Goal: Task Accomplishment & Management: Manage account settings

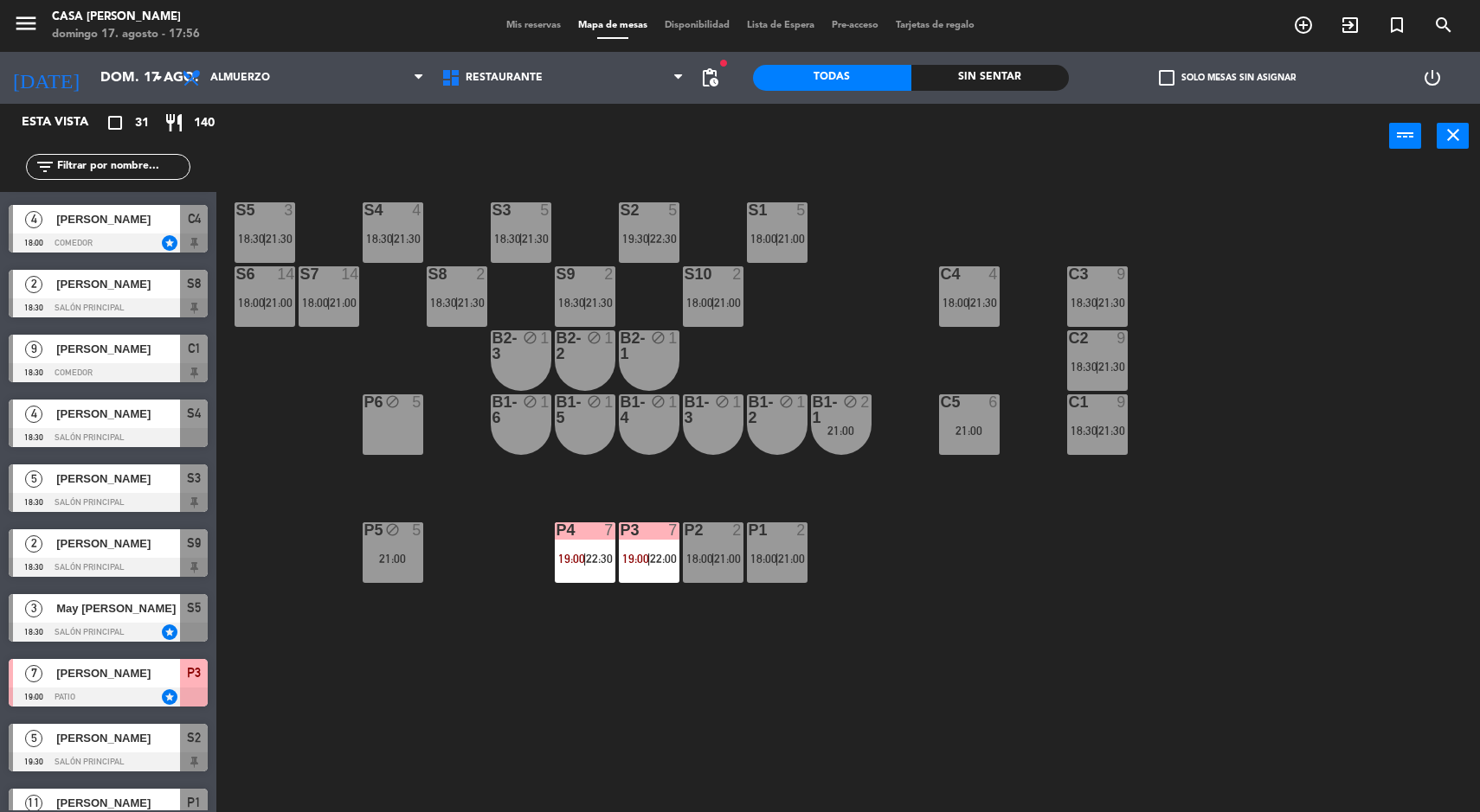
scroll to position [326, 0]
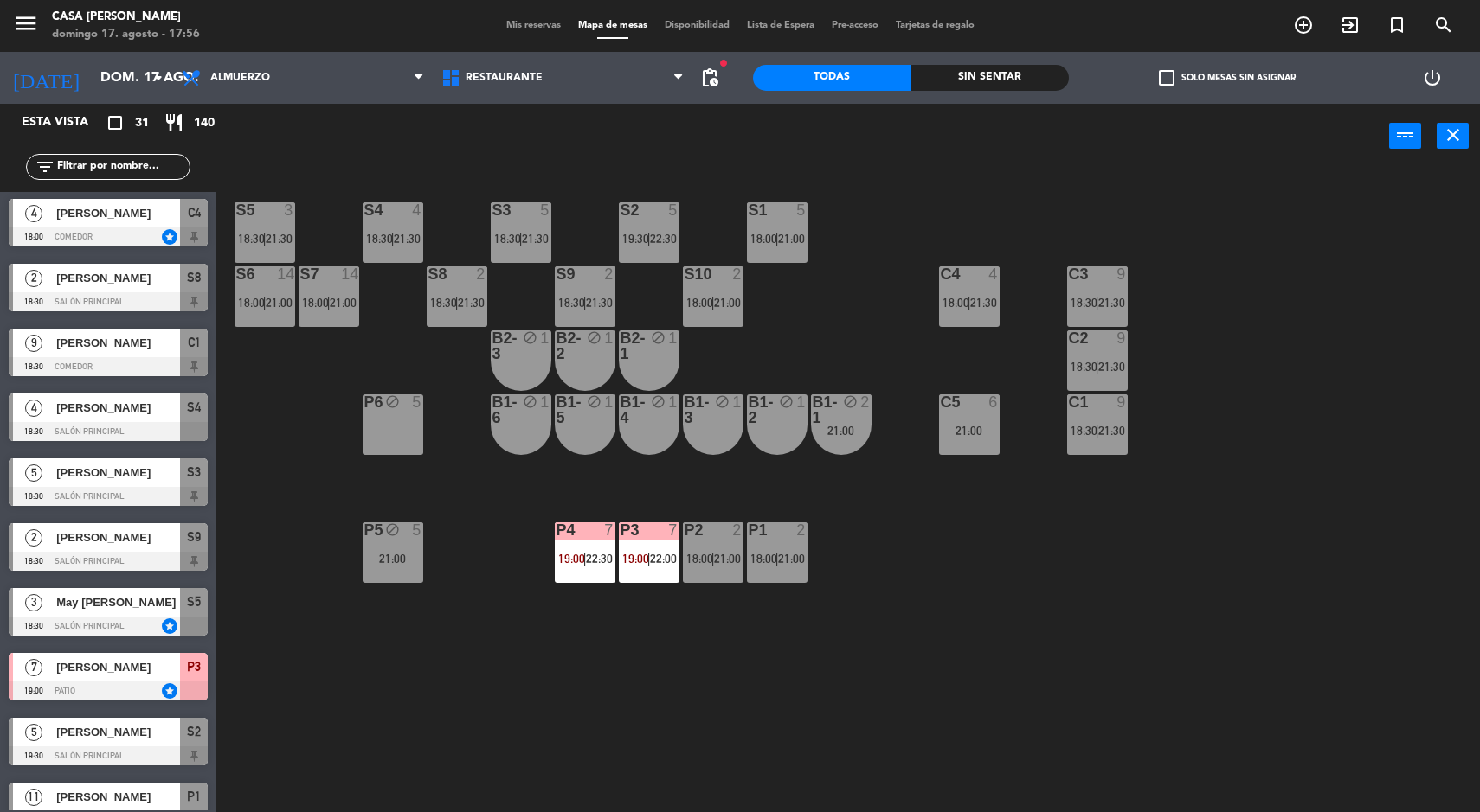
click at [57, 476] on span "[PERSON_NAME]" at bounding box center [118, 472] width 124 height 18
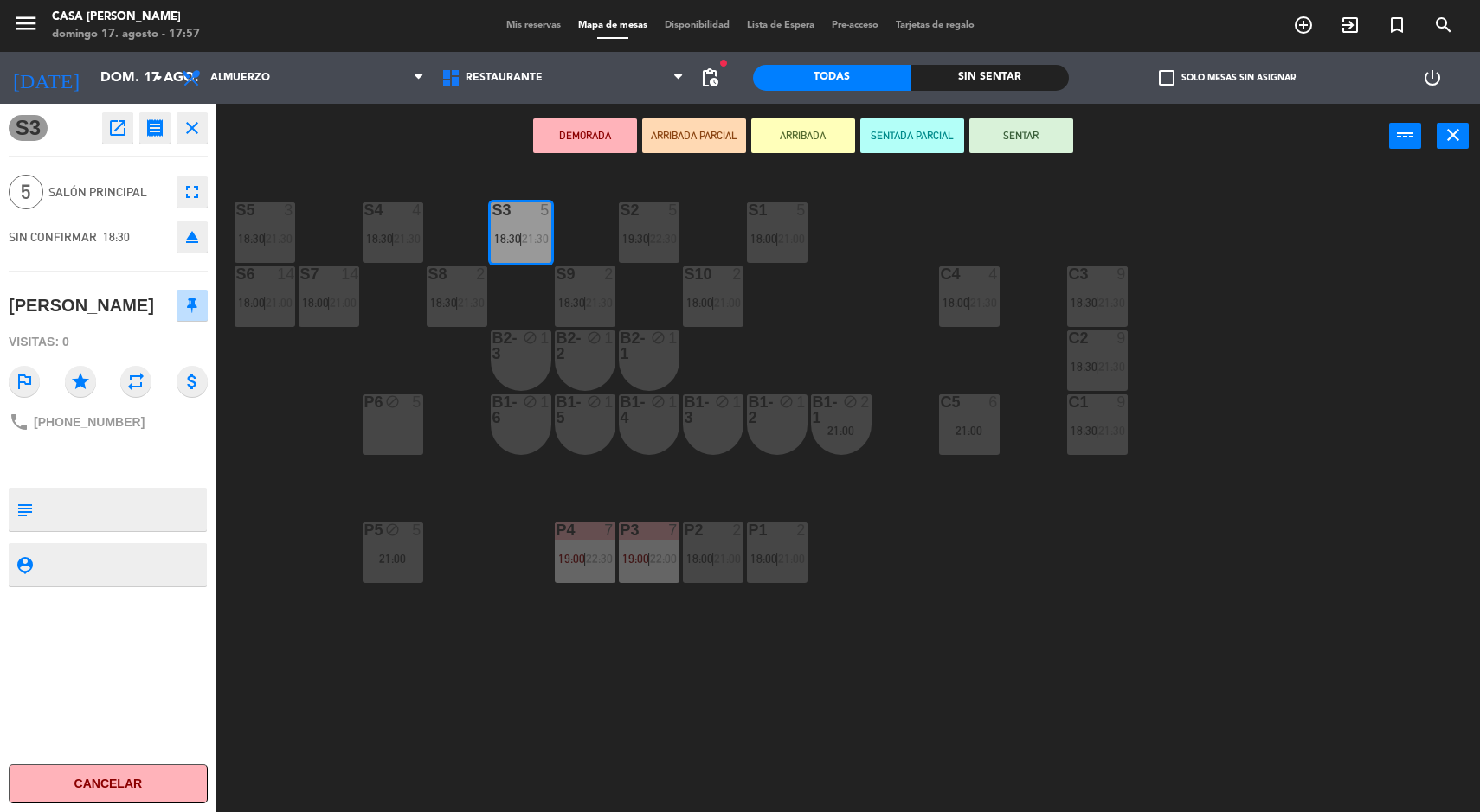
click at [1339, 709] on div "S5 3 18:30 | 21:30 S4 4 18:30 | 21:30 S3 5 18:30 | 21:30 S2 5 19:30 | 22:30 S1 …" at bounding box center [855, 492] width 1249 height 644
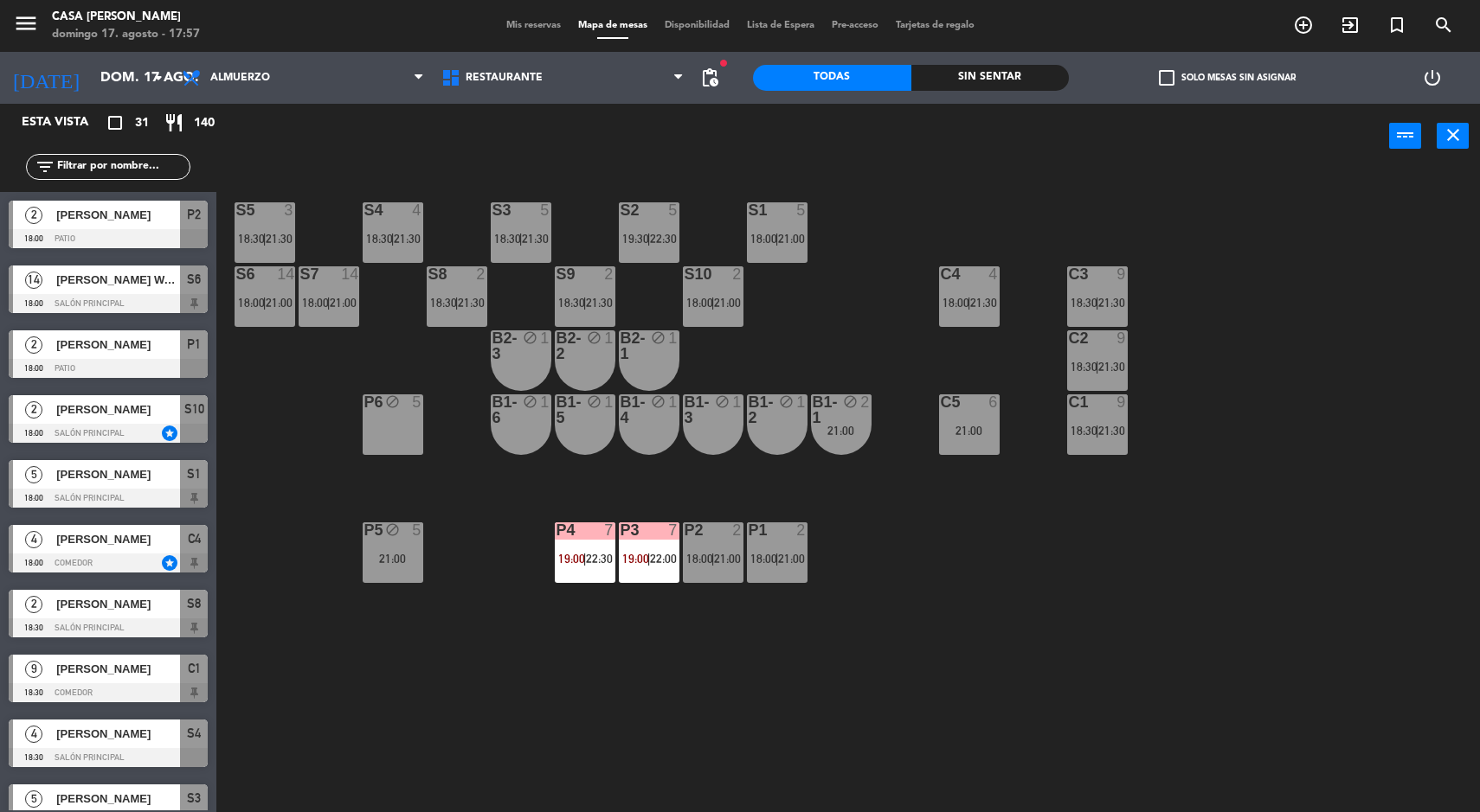
scroll to position [3, 0]
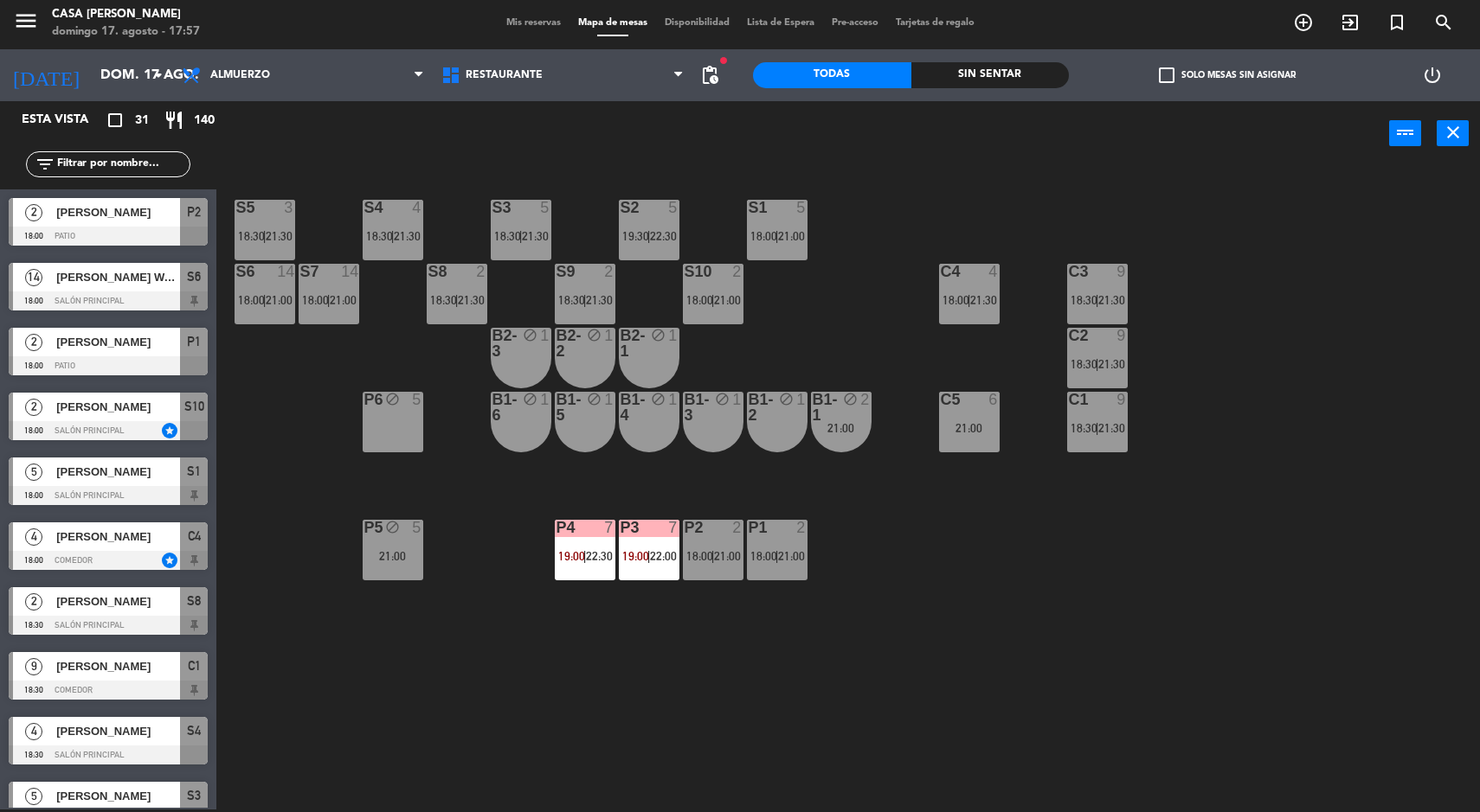
click at [168, 230] on div at bounding box center [108, 236] width 199 height 19
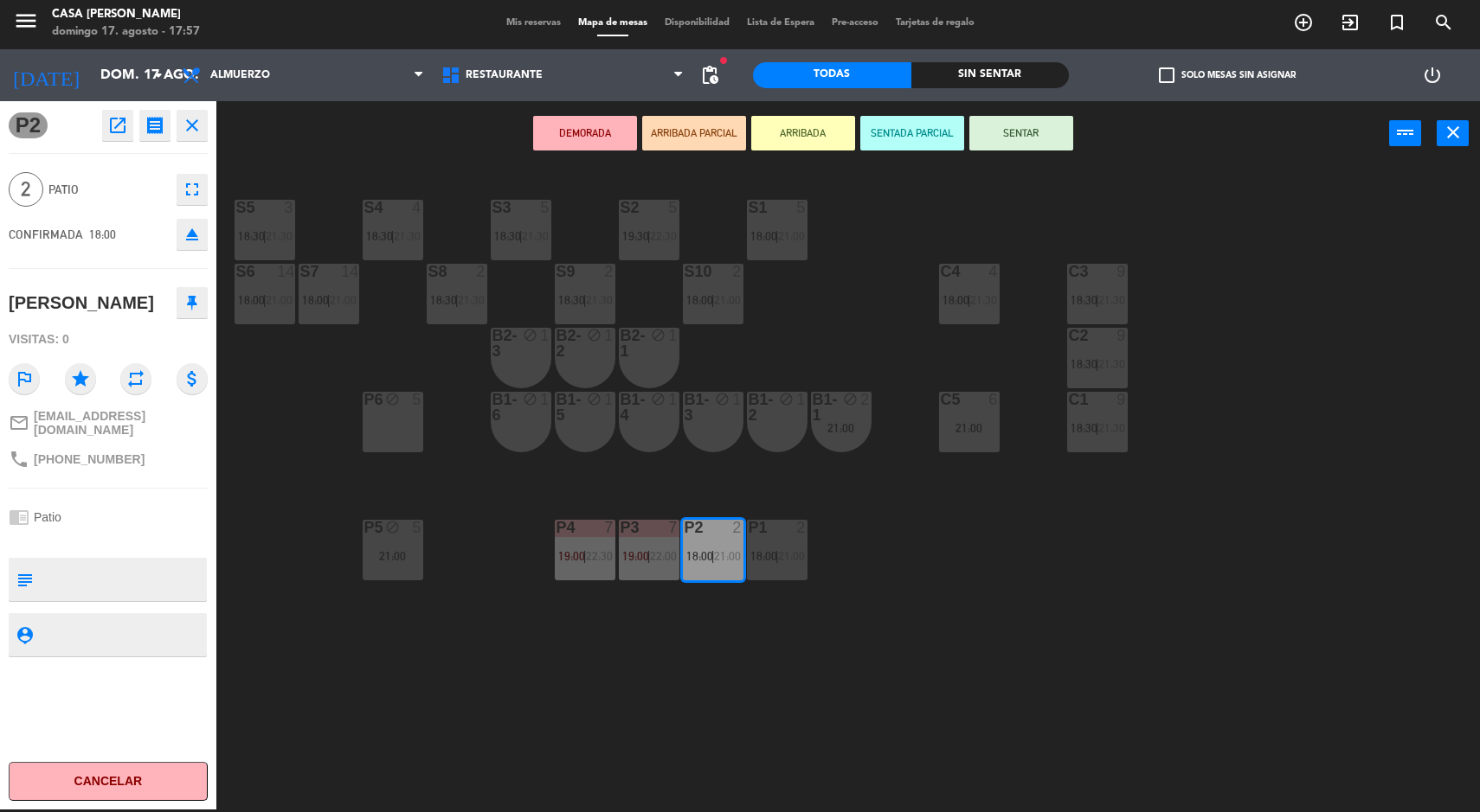
click at [1023, 132] on button "SENTAR" at bounding box center [1021, 133] width 104 height 35
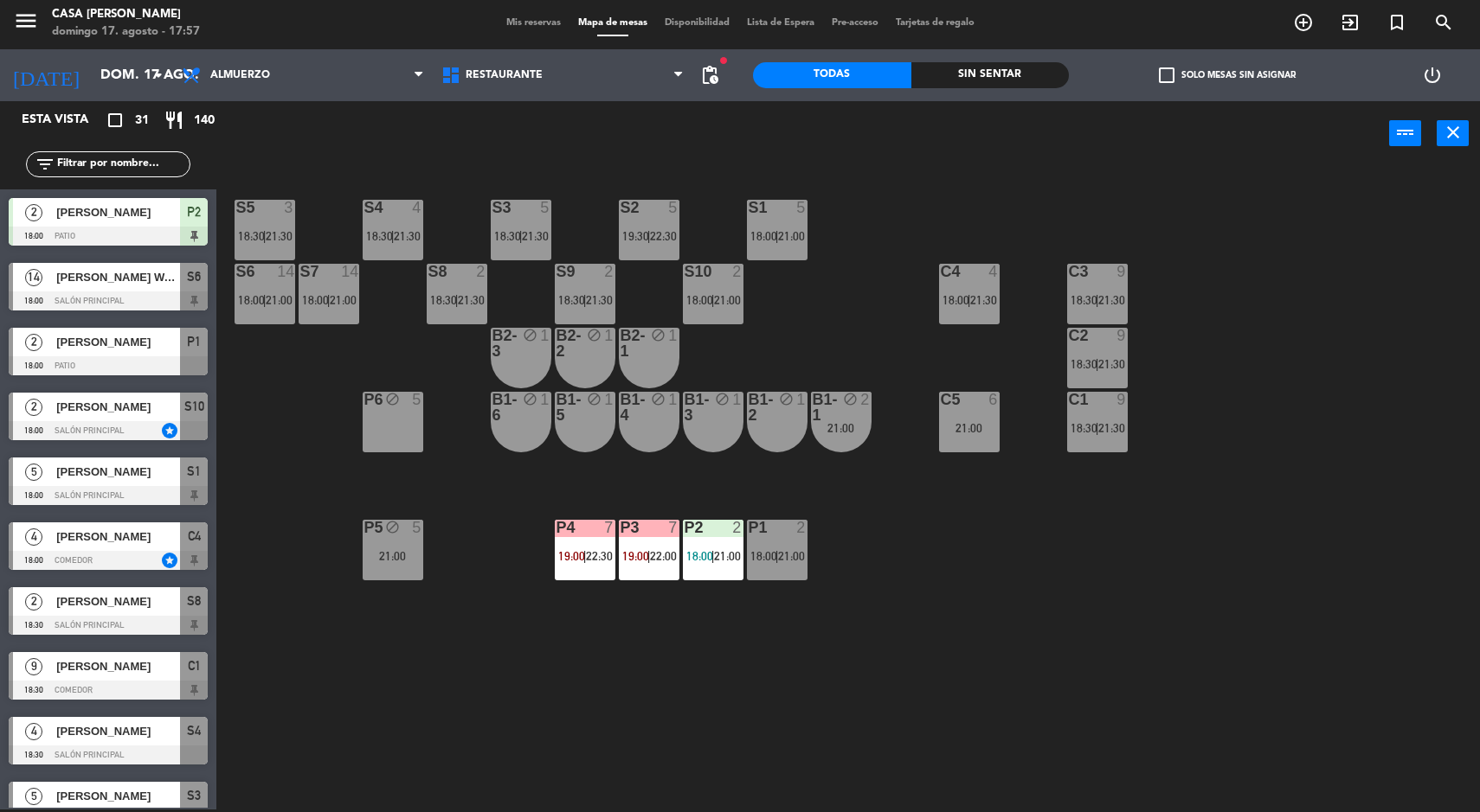
click at [1201, 716] on div "S5 3 18:30 | 21:30 S4 4 18:30 | 21:30 S3 5 18:30 | 21:30 S2 5 19:30 | 22:30 S1 …" at bounding box center [855, 490] width 1249 height 644
click at [1374, 578] on div "S5 3 18:30 | 21:30 S4 4 18:30 | 21:30 S3 5 18:30 | 21:30 S2 5 19:30 | 22:30 S1 …" at bounding box center [855, 490] width 1249 height 644
click at [803, 552] on span "21:00" at bounding box center [791, 555] width 26 height 14
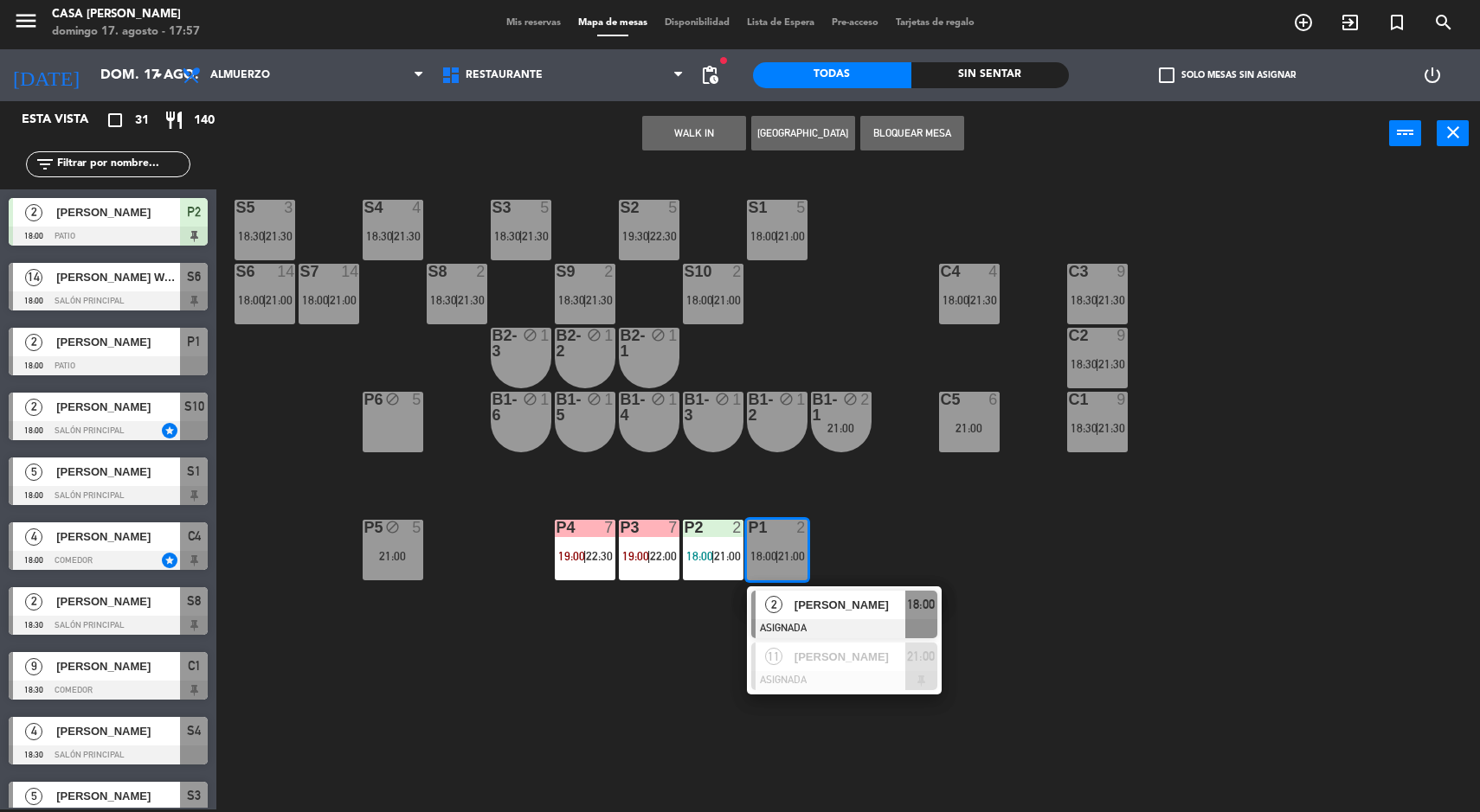
click at [905, 616] on div "18:00" at bounding box center [921, 604] width 32 height 28
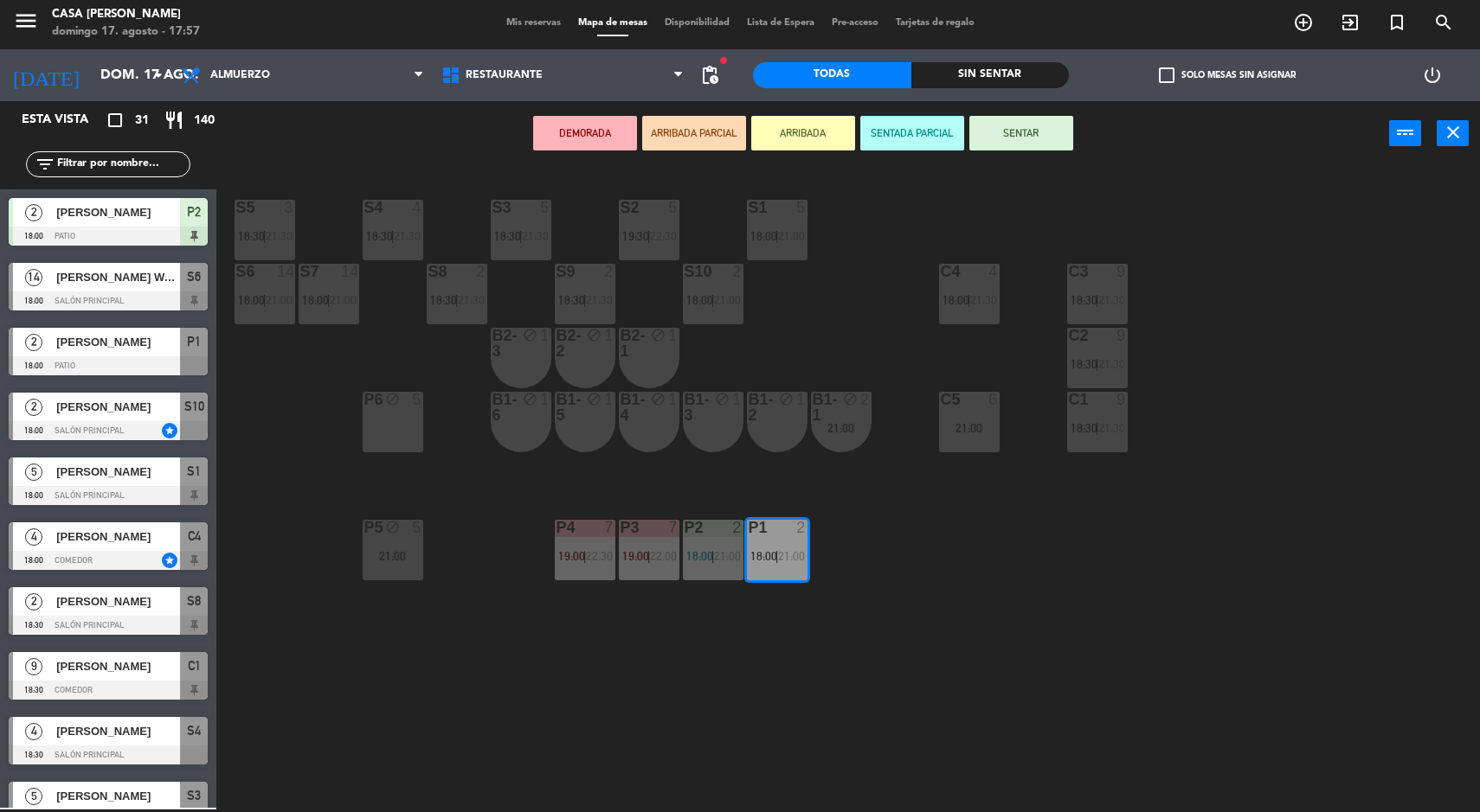
click at [717, 549] on span "21:00" at bounding box center [727, 555] width 26 height 14
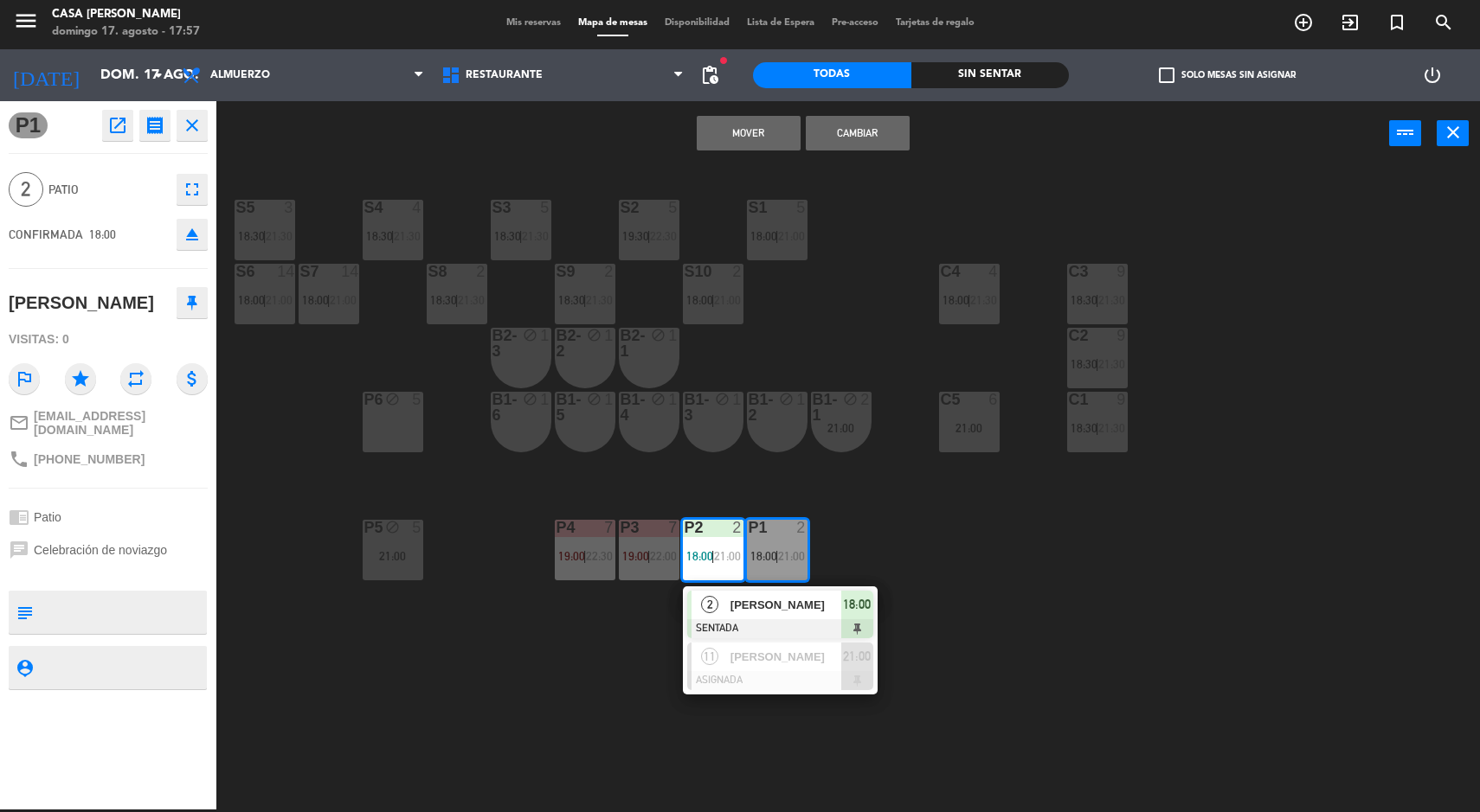
click at [797, 602] on span "[PERSON_NAME]" at bounding box center [786, 605] width 111 height 18
click at [855, 129] on button "Cambiar" at bounding box center [858, 133] width 104 height 35
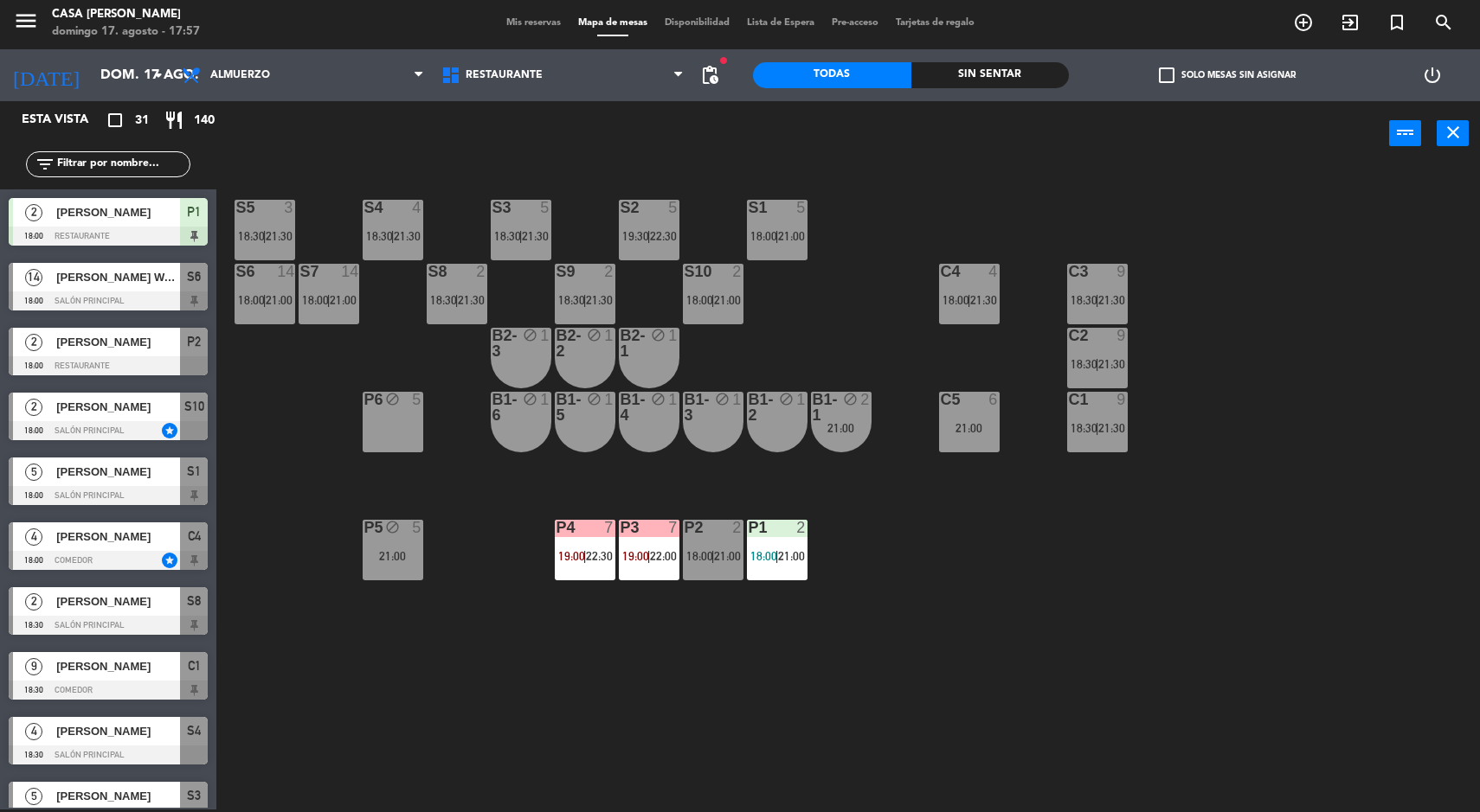
click at [1210, 675] on div "S5 3 18:30 | 21:30 S4 4 18:30 | 21:30 S3 5 18:30 | 21:30 S2 5 19:30 | 22:30 S1 …" at bounding box center [855, 490] width 1249 height 644
click at [1249, 601] on div "S5 3 18:30 | 21:30 S4 4 18:30 | 21:30 S3 5 18:30 | 21:30 S2 5 19:30 | 22:30 S1 …" at bounding box center [855, 490] width 1249 height 644
click at [1296, 653] on div "S5 3 18:30 | 21:30 S4 4 18:30 | 21:30 S3 5 18:30 | 21:30 S2 5 19:30 | 22:30 S1 …" at bounding box center [855, 490] width 1249 height 644
click at [544, 202] on div "5" at bounding box center [545, 207] width 10 height 15
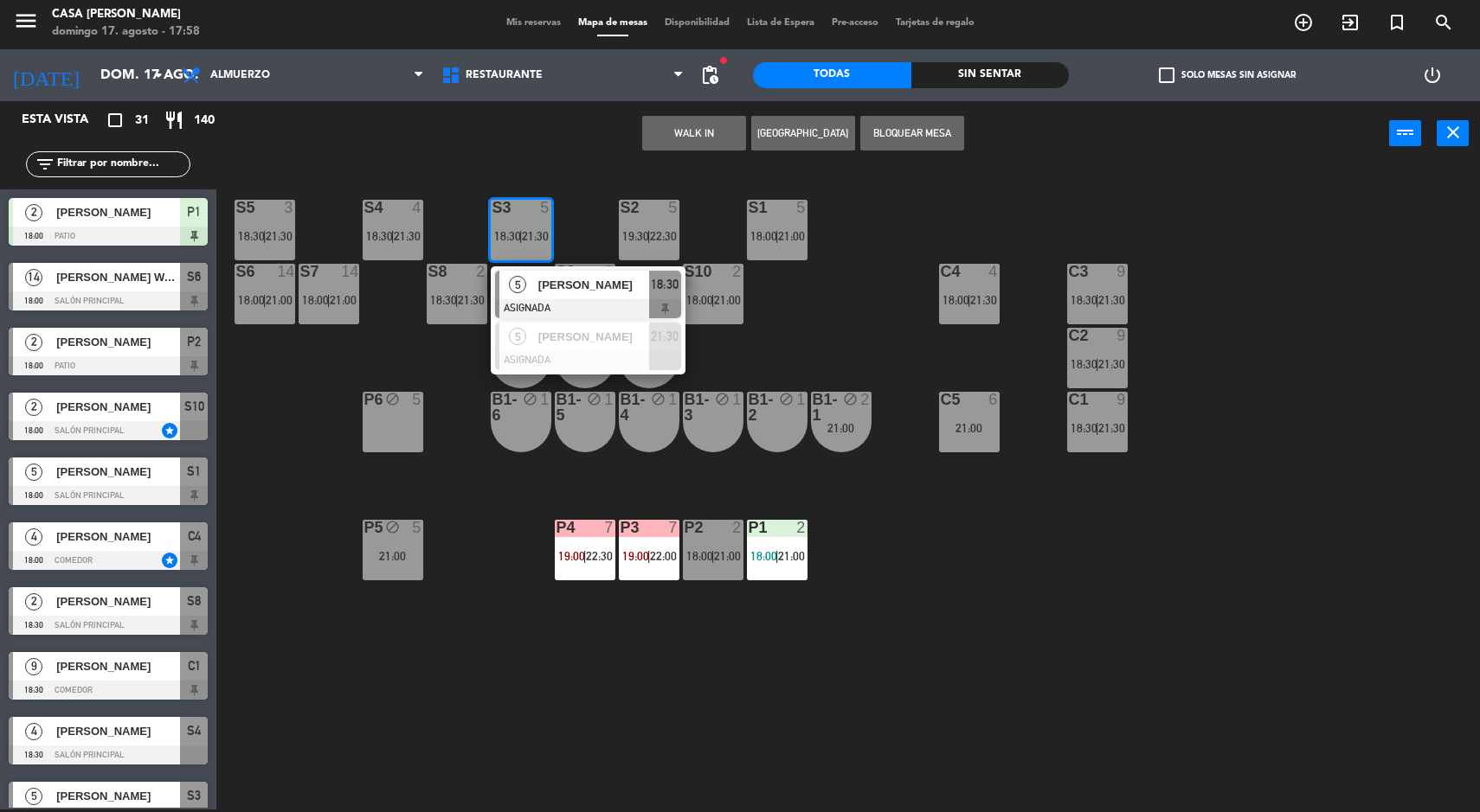
click at [604, 283] on span "[PERSON_NAME]" at bounding box center [594, 285] width 111 height 18
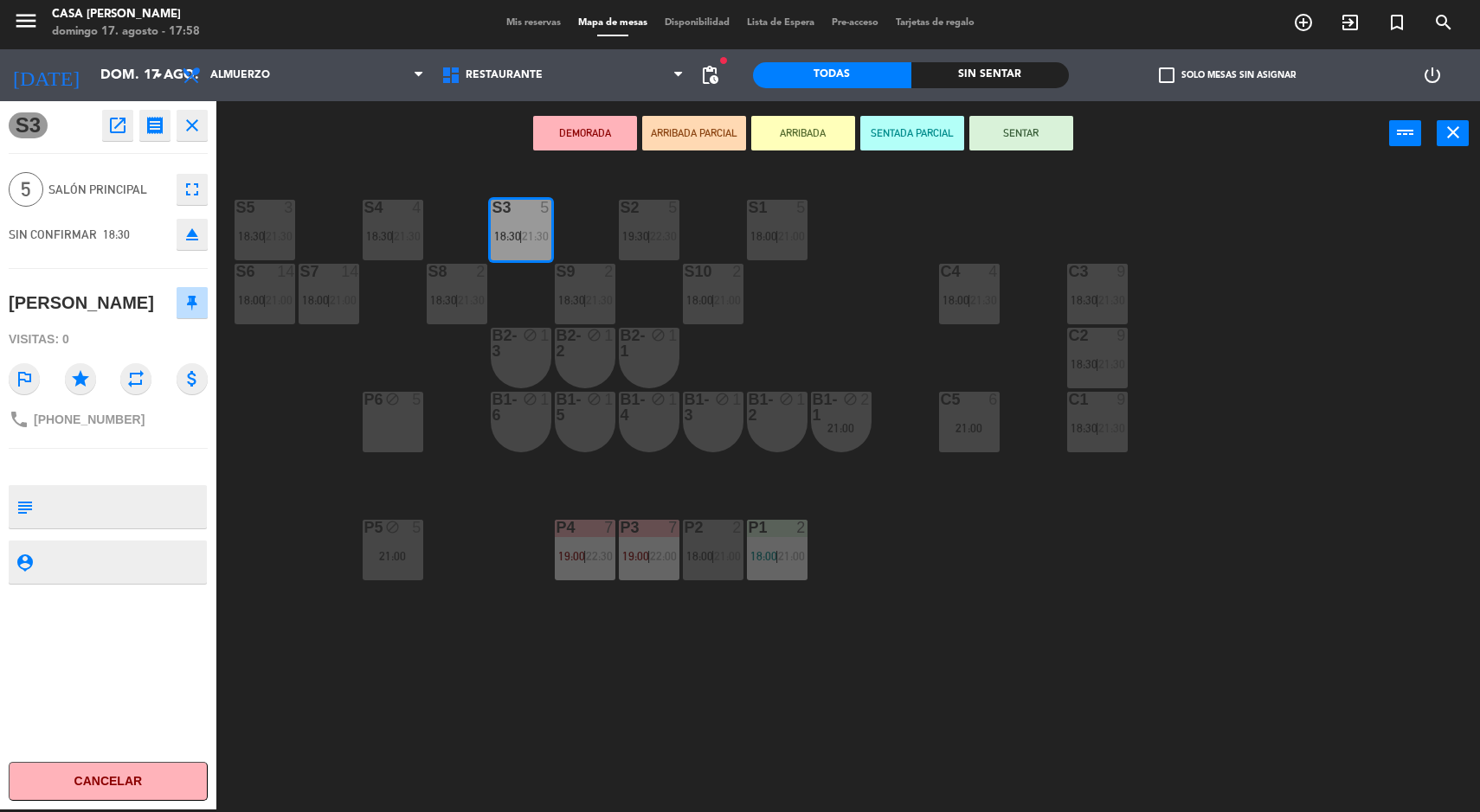
click at [655, 424] on div "B1-4 block 1" at bounding box center [648, 421] width 61 height 61
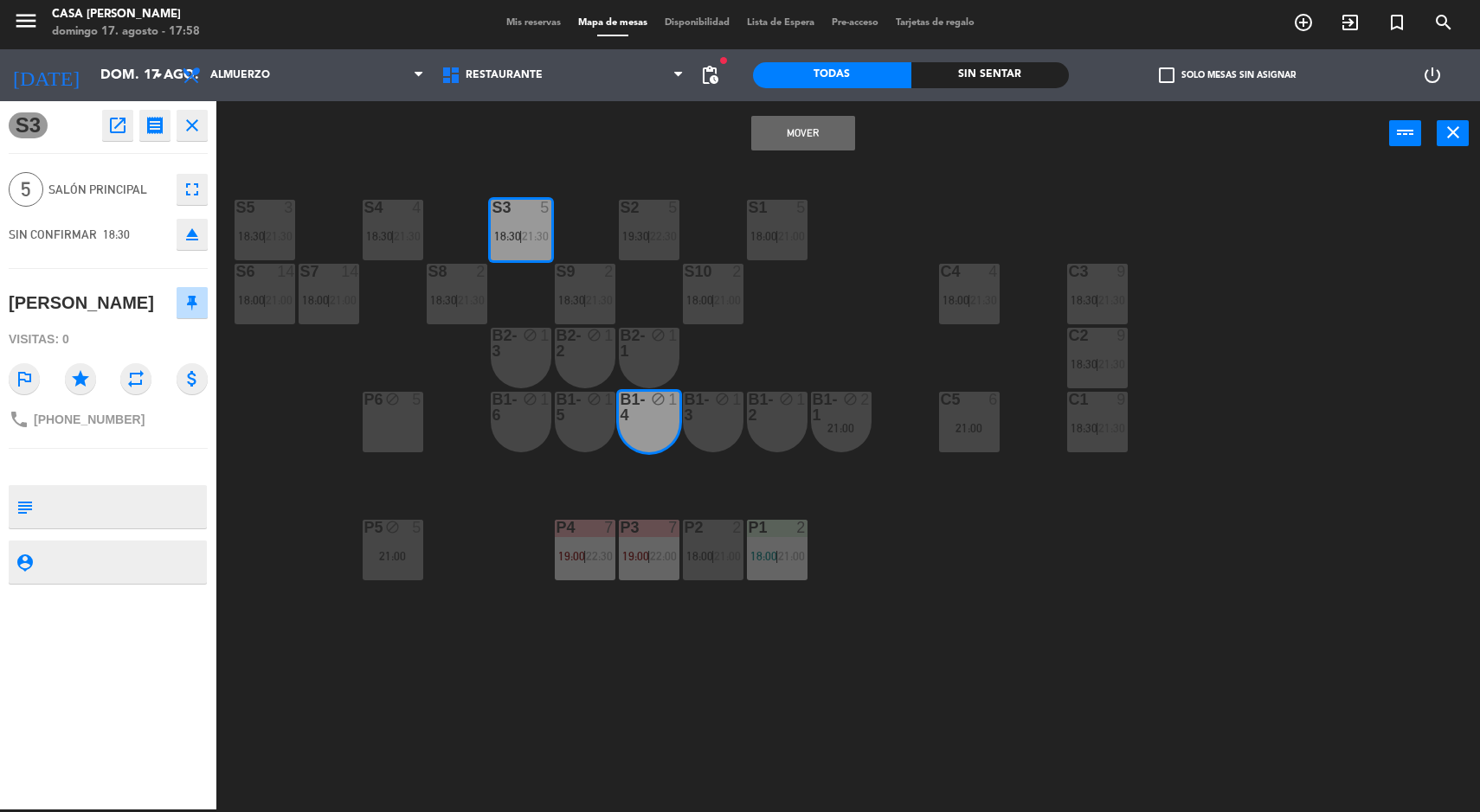
click at [809, 147] on button "Mover" at bounding box center [803, 133] width 104 height 35
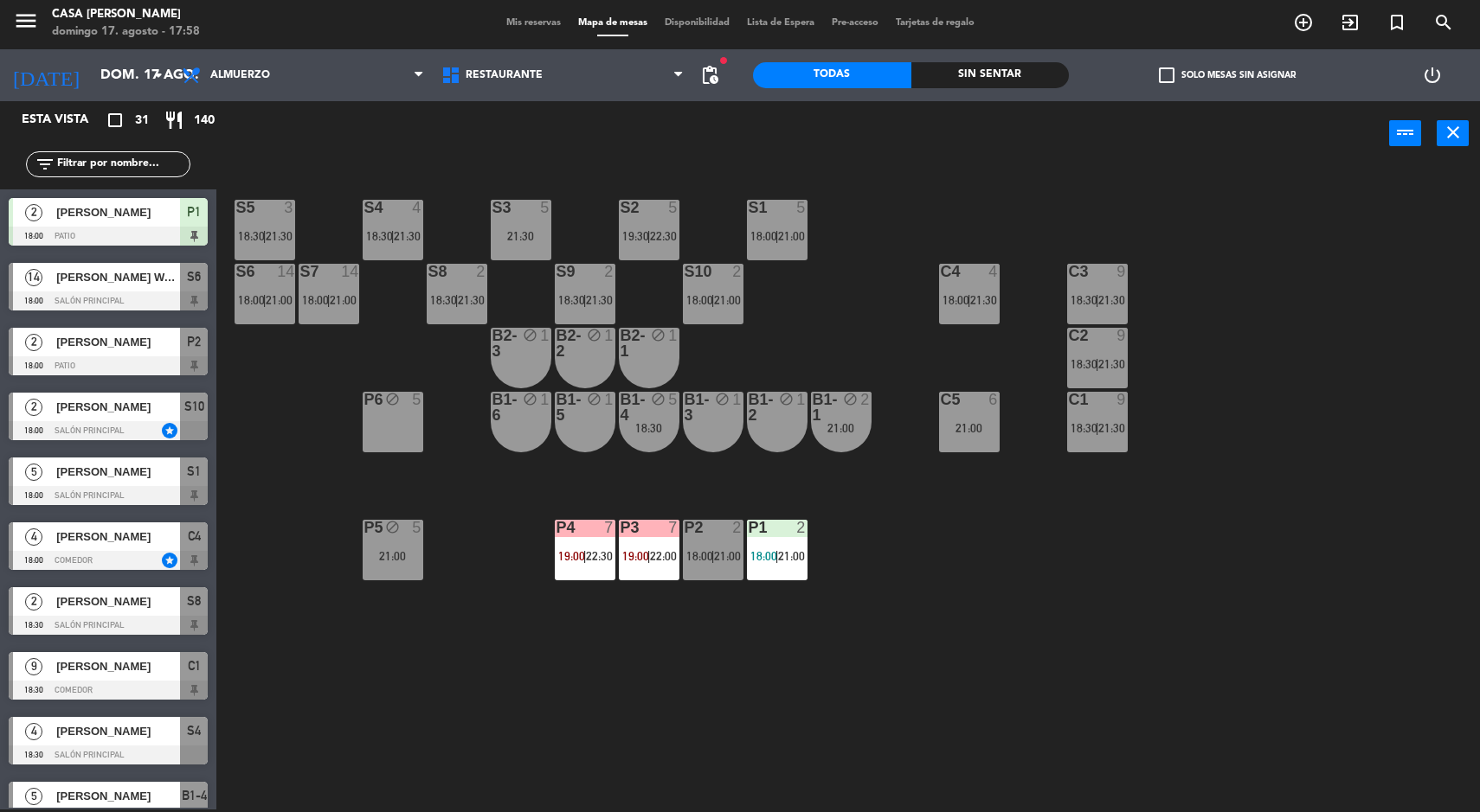
click at [791, 543] on div "P1 2 18:00 | 21:00" at bounding box center [777, 550] width 61 height 61
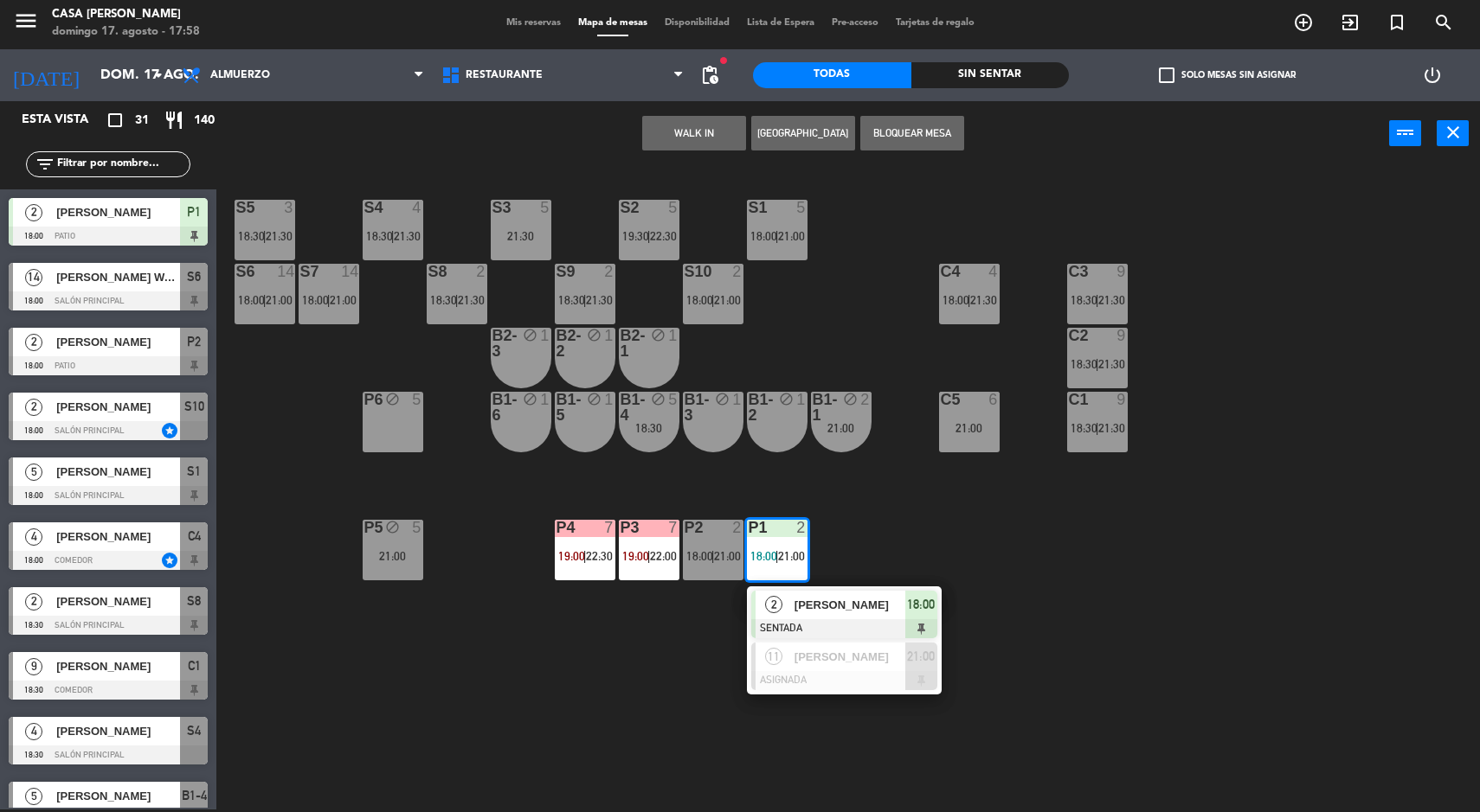
click at [881, 602] on span "[PERSON_NAME]" at bounding box center [850, 605] width 111 height 18
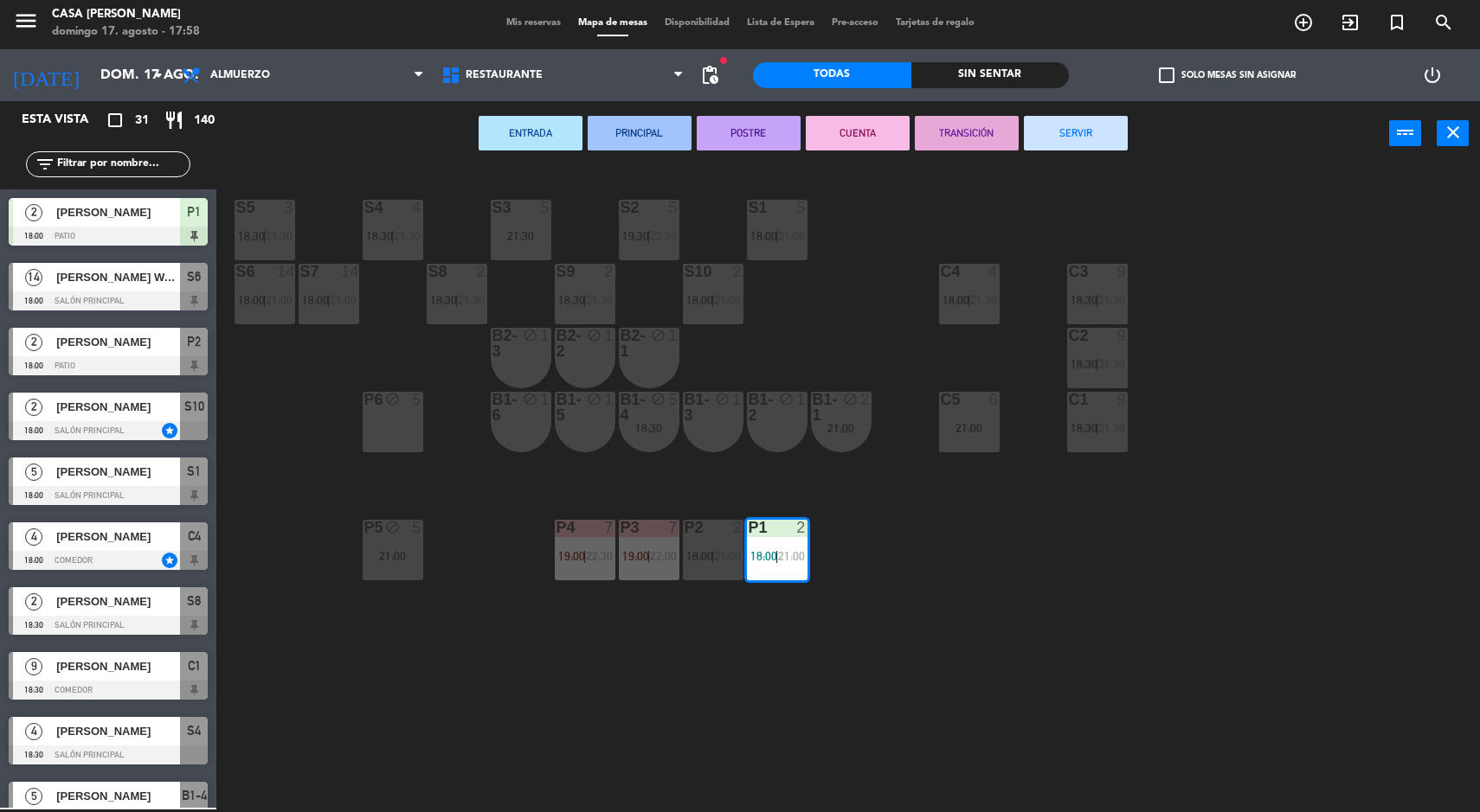
click at [546, 208] on div "5" at bounding box center [545, 207] width 10 height 15
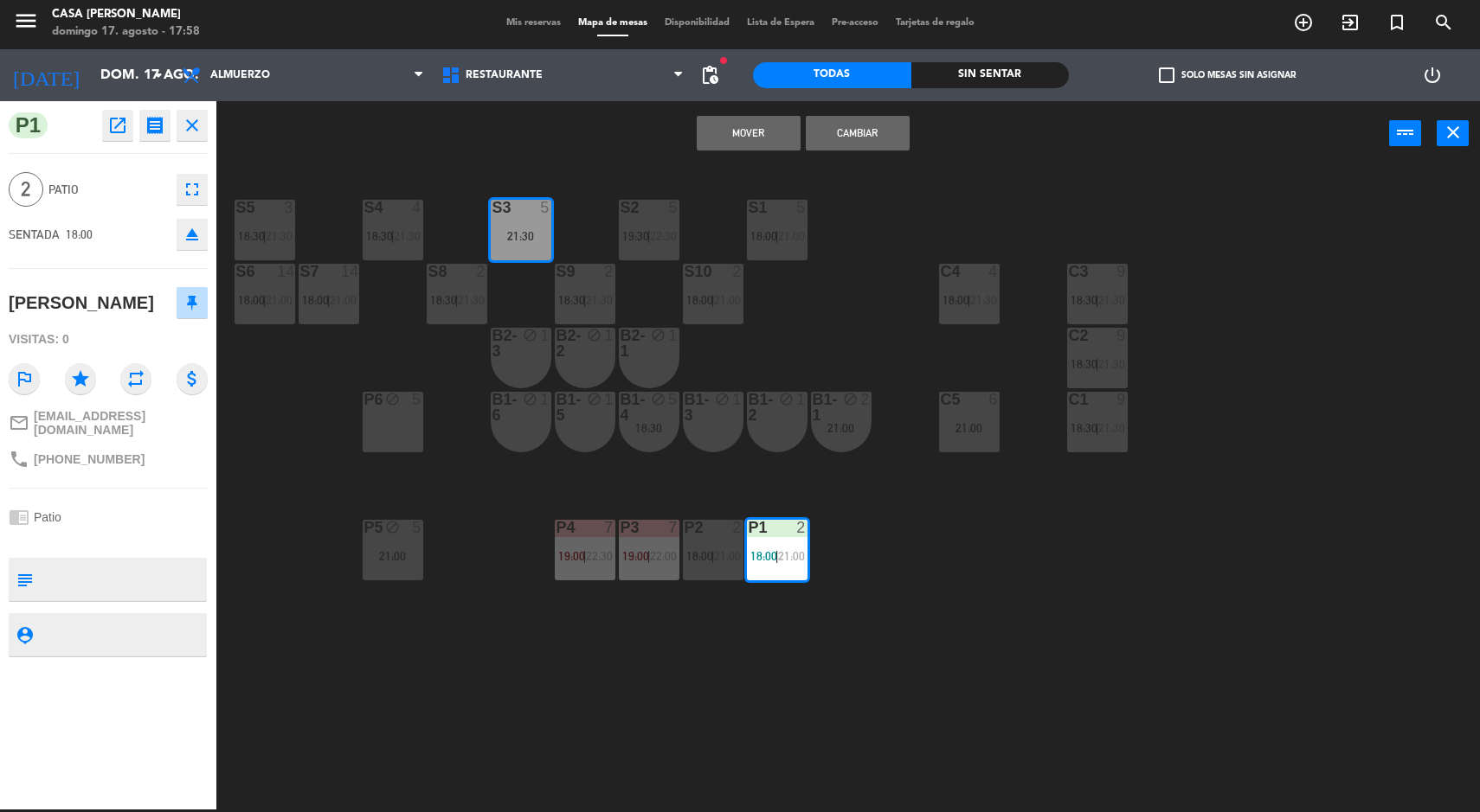
click at [734, 145] on button "Mover" at bounding box center [749, 133] width 104 height 35
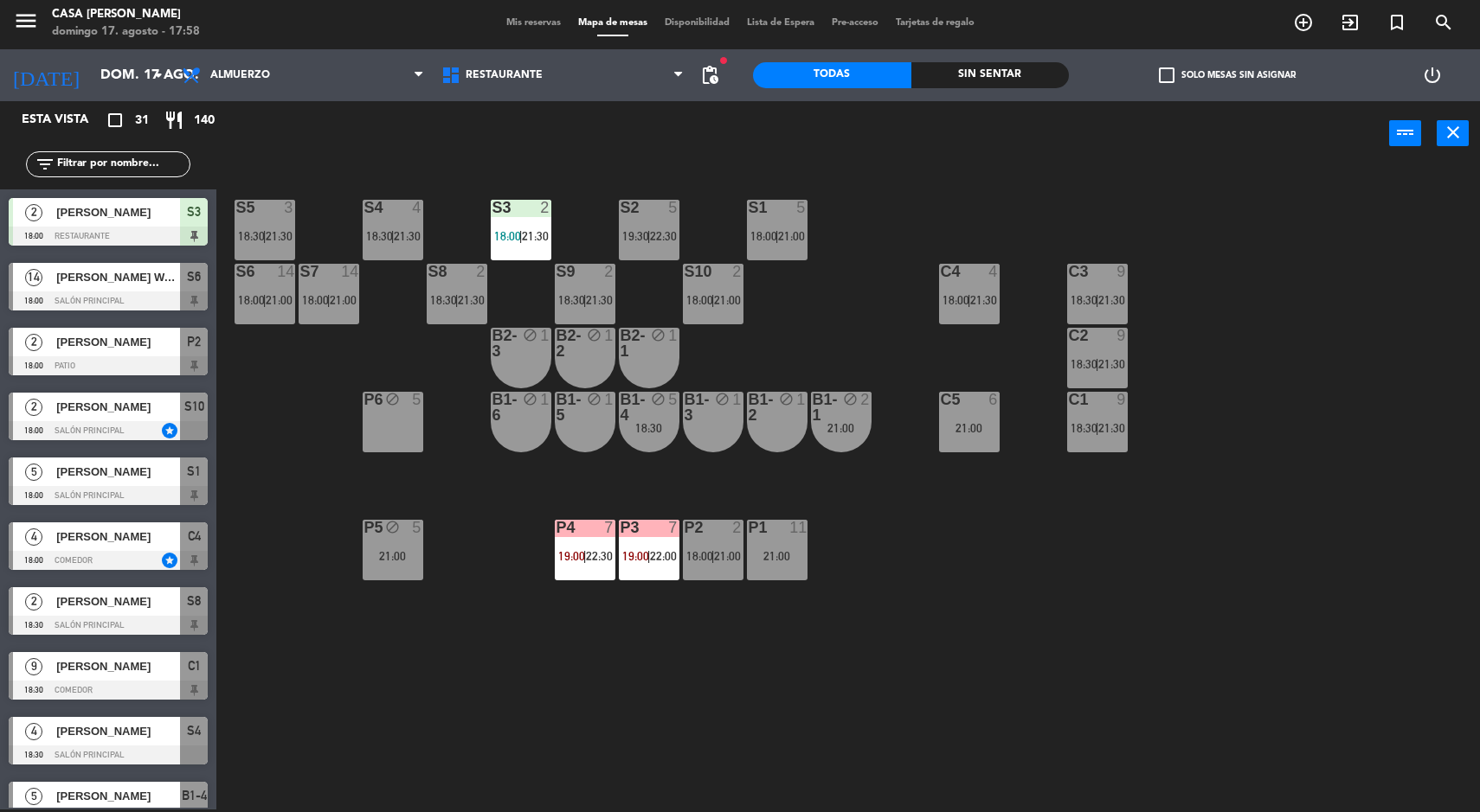
click at [1247, 645] on div "S5 3 18:30 | 21:30 S4 4 18:30 | 21:30 S3 2 18:00 | 21:30 S2 5 19:30 | 22:30 S1 …" at bounding box center [855, 490] width 1249 height 644
click at [722, 556] on span "21:00" at bounding box center [727, 555] width 26 height 14
click at [1097, 629] on div "S5 3 18:30 | 21:30 S4 4 18:30 | 21:30 S3 2 18:00 | 21:30 S2 5 19:30 | 22:30 S1 …" at bounding box center [855, 490] width 1249 height 644
click at [658, 427] on div "18:30" at bounding box center [648, 428] width 61 height 12
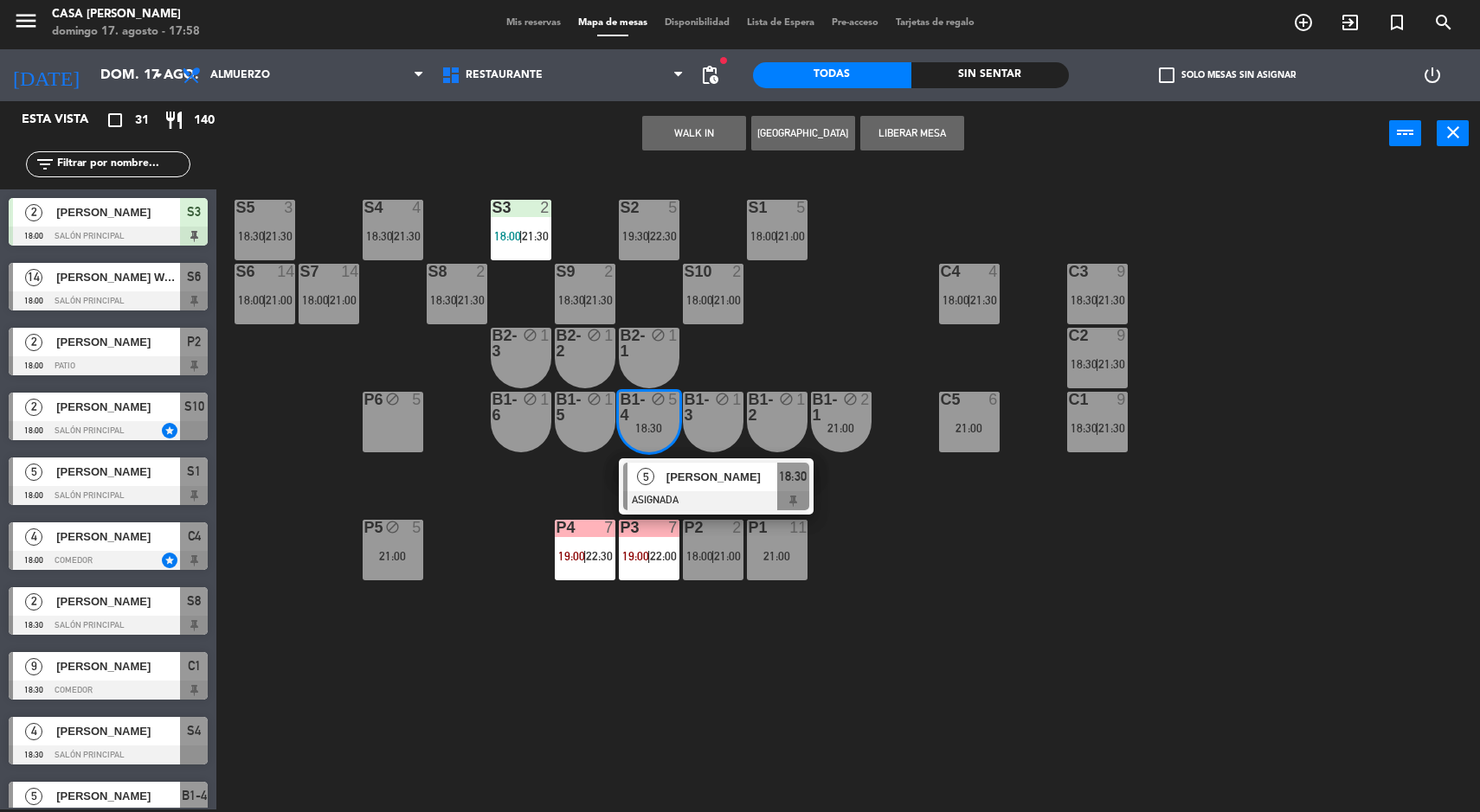
click at [771, 482] on span "[PERSON_NAME]" at bounding box center [722, 477] width 111 height 18
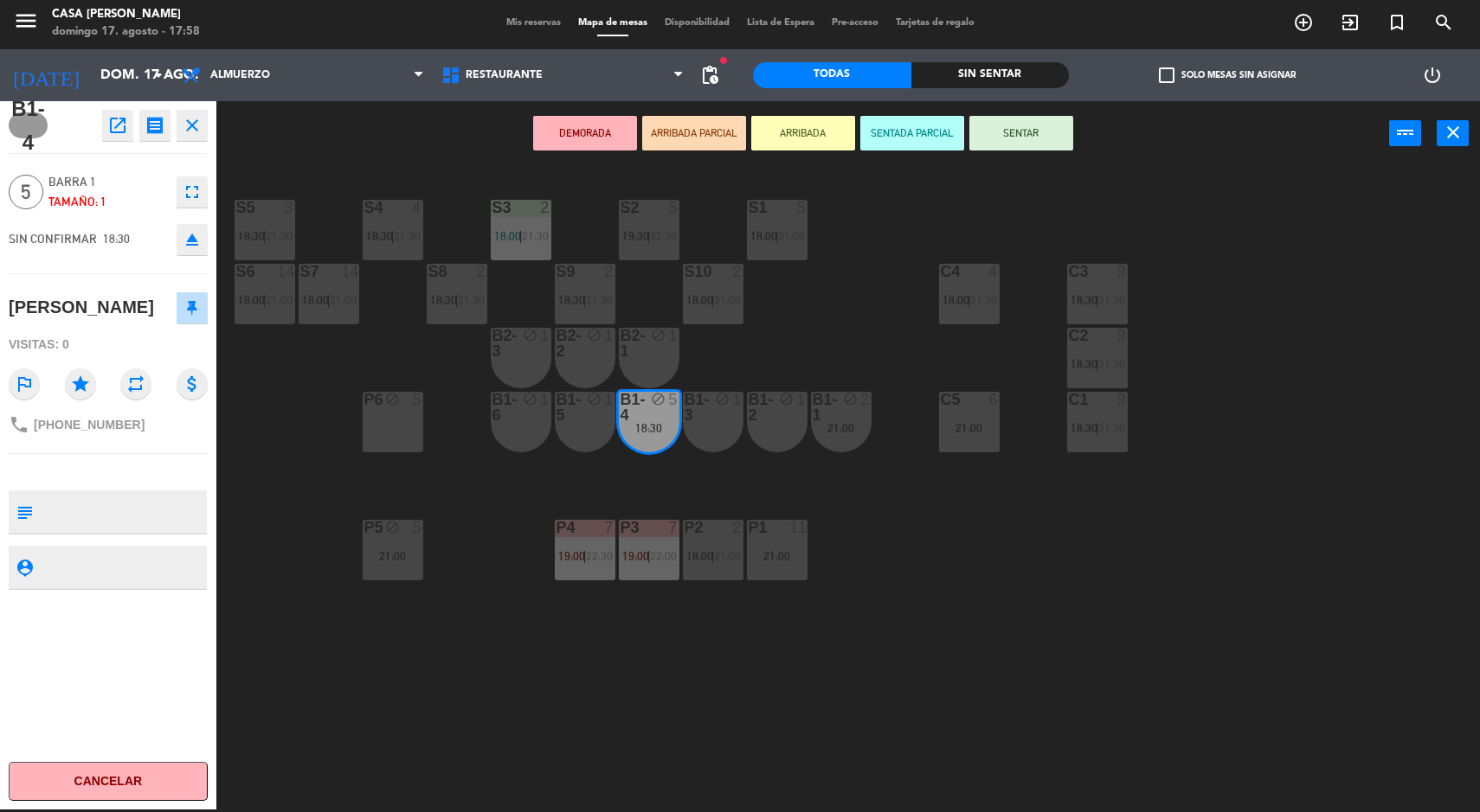
click at [159, 791] on button "Cancelar" at bounding box center [108, 781] width 199 height 39
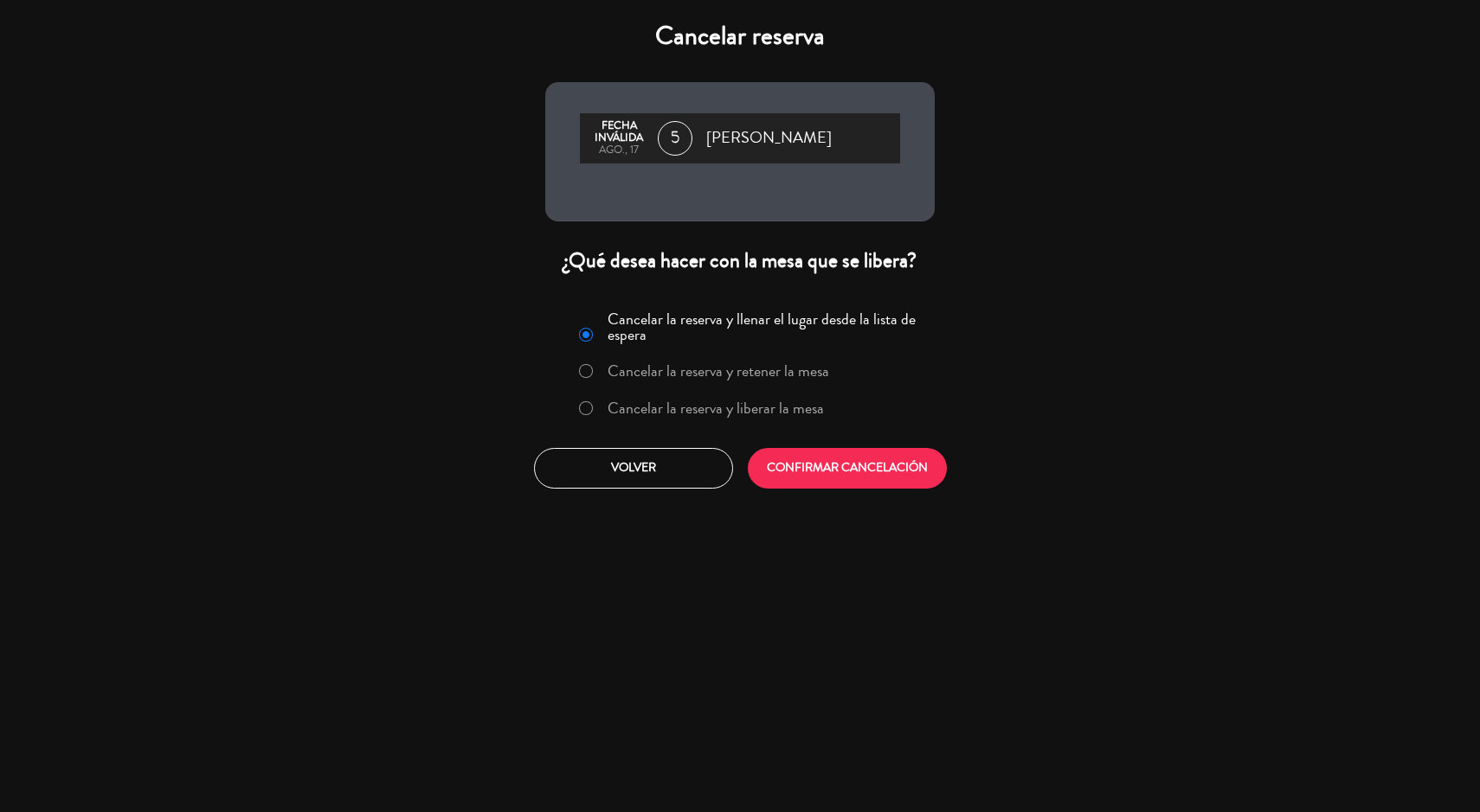
click at [757, 407] on label "Cancelar la reserva y liberar la mesa" at bounding box center [716, 408] width 217 height 15
click at [840, 465] on button "CONFIRMAR CANCELACIÓN" at bounding box center [847, 468] width 199 height 41
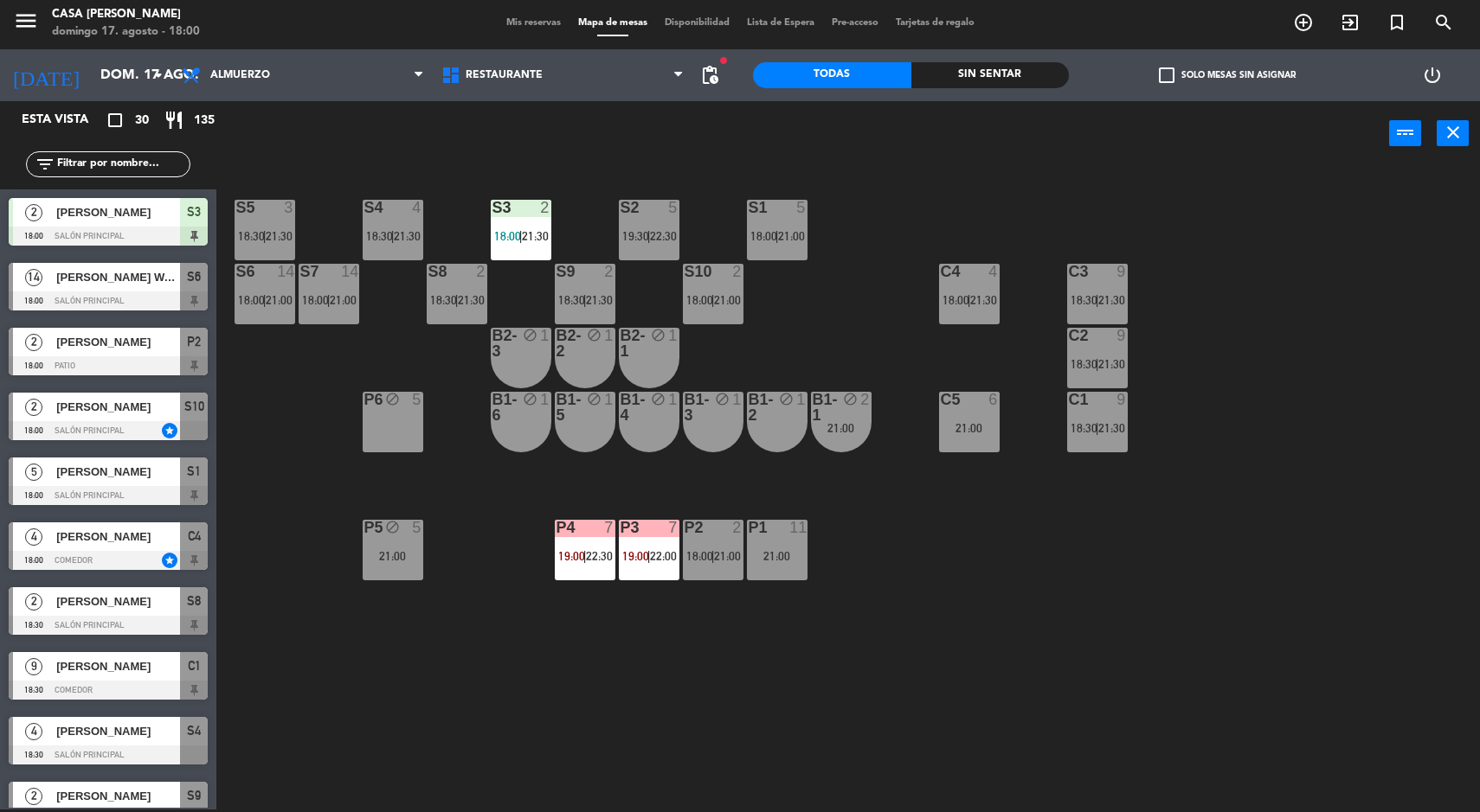
click at [171, 490] on div at bounding box center [108, 495] width 199 height 19
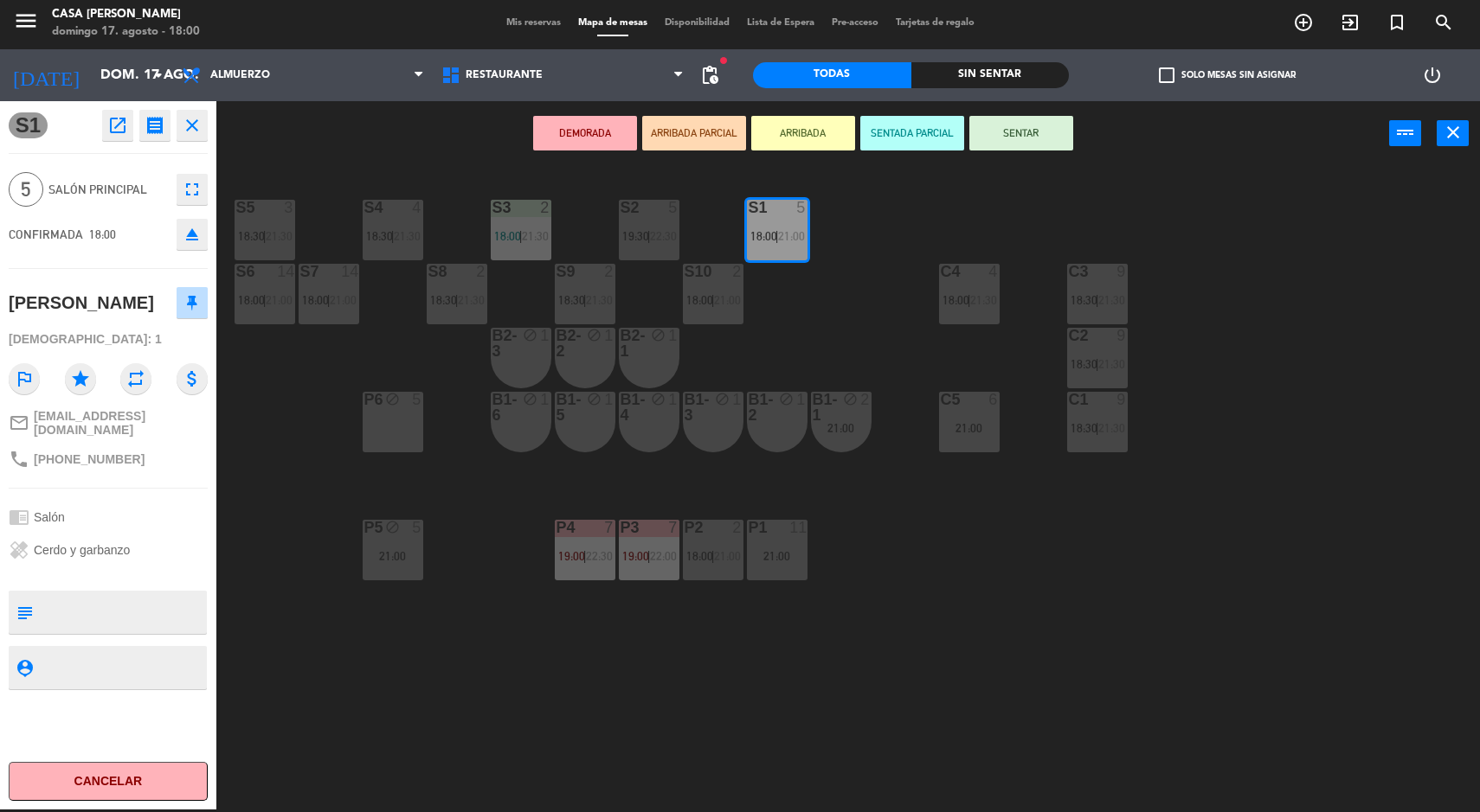
click at [1002, 145] on button "SENTAR" at bounding box center [1021, 133] width 104 height 35
